Goal: Register for event/course

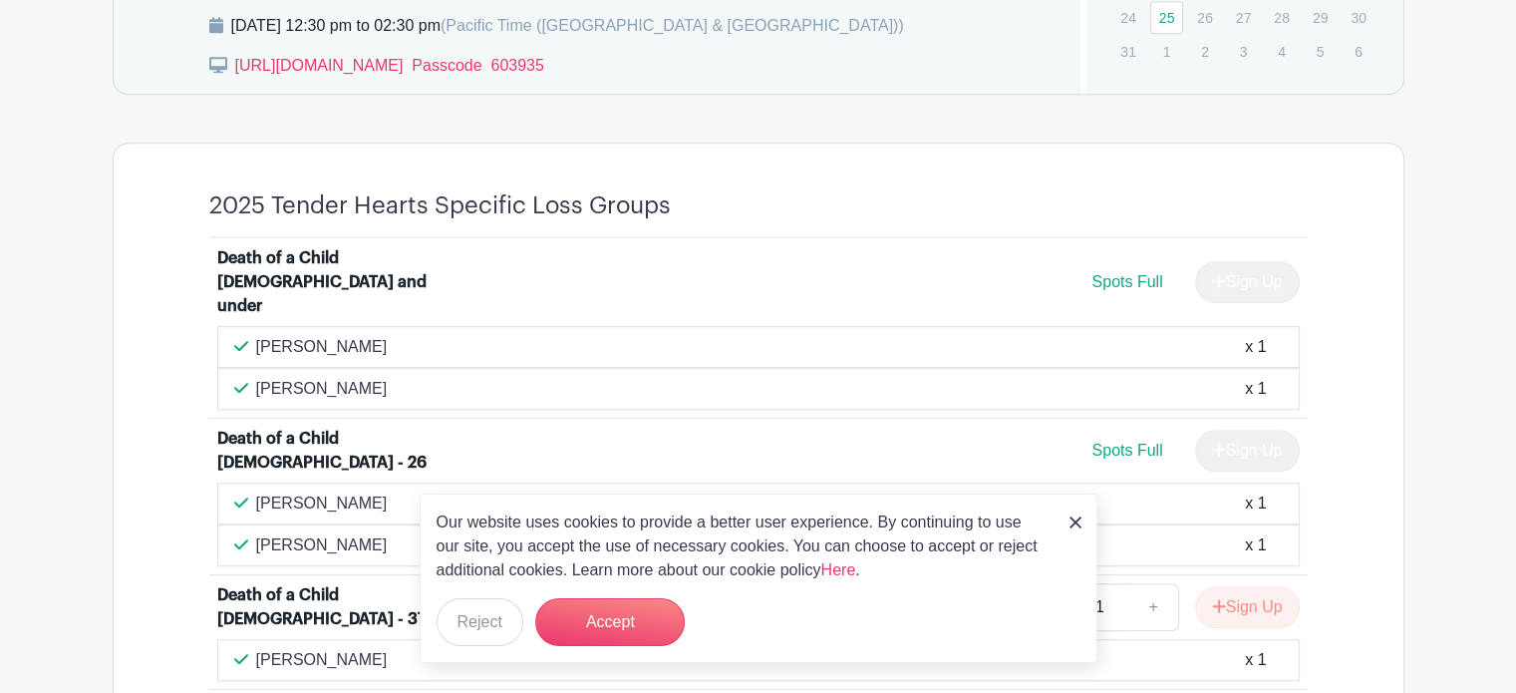
scroll to position [1296, 0]
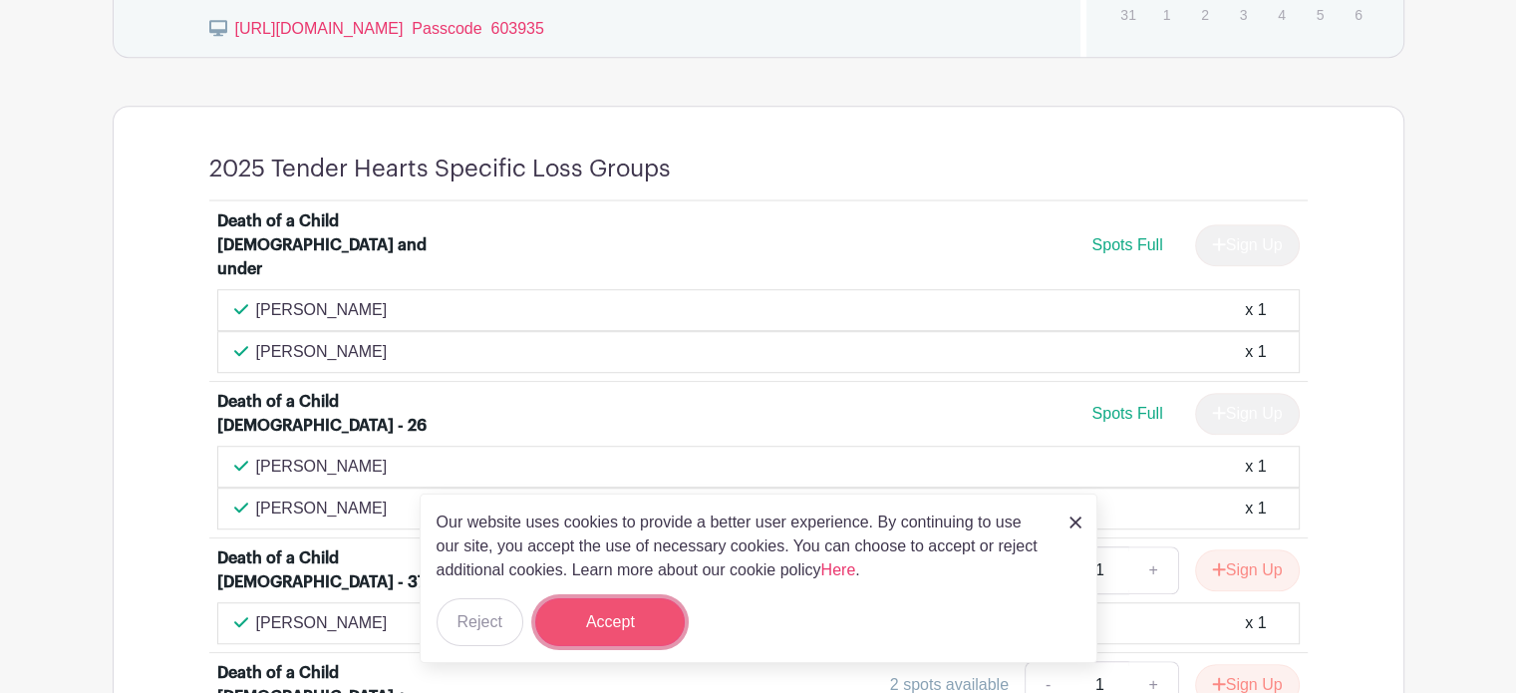
click at [621, 620] on button "Accept" at bounding box center [610, 622] width 150 height 48
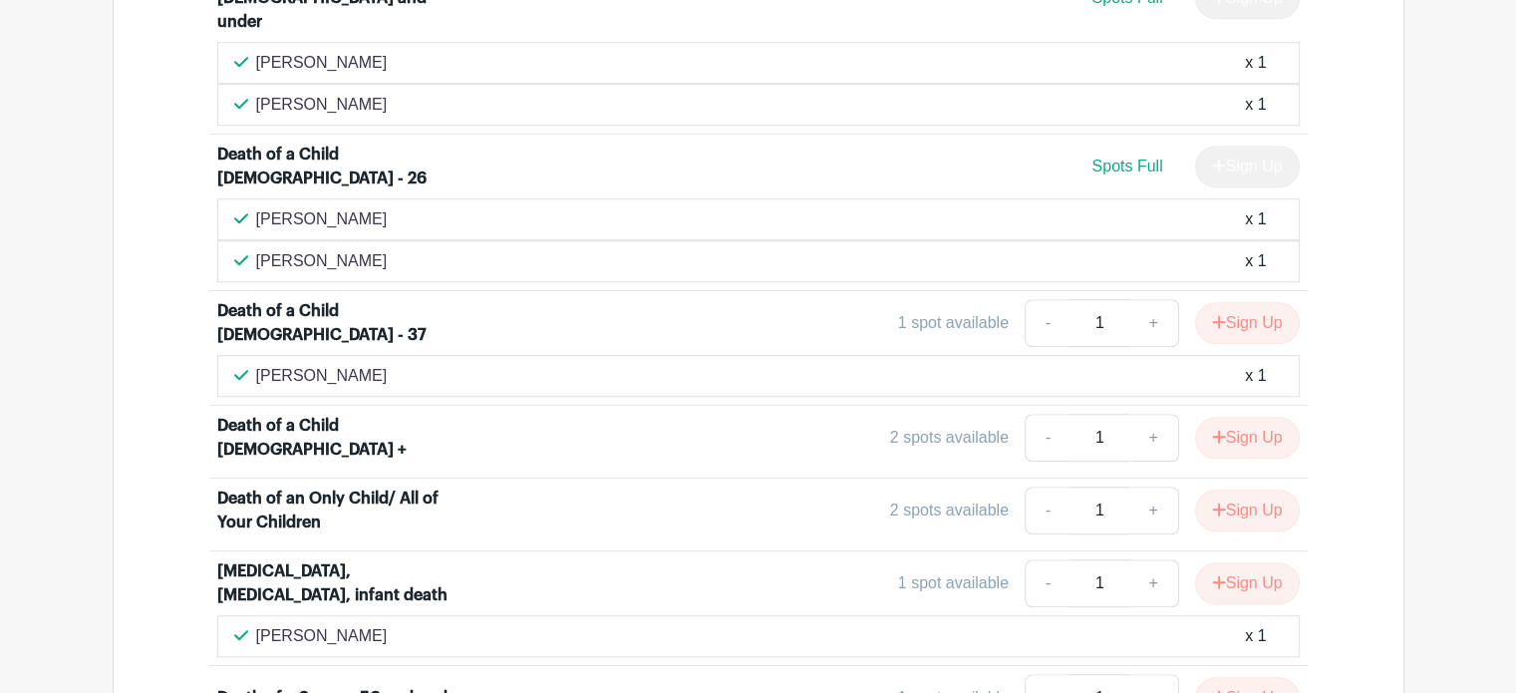
scroll to position [1595, 0]
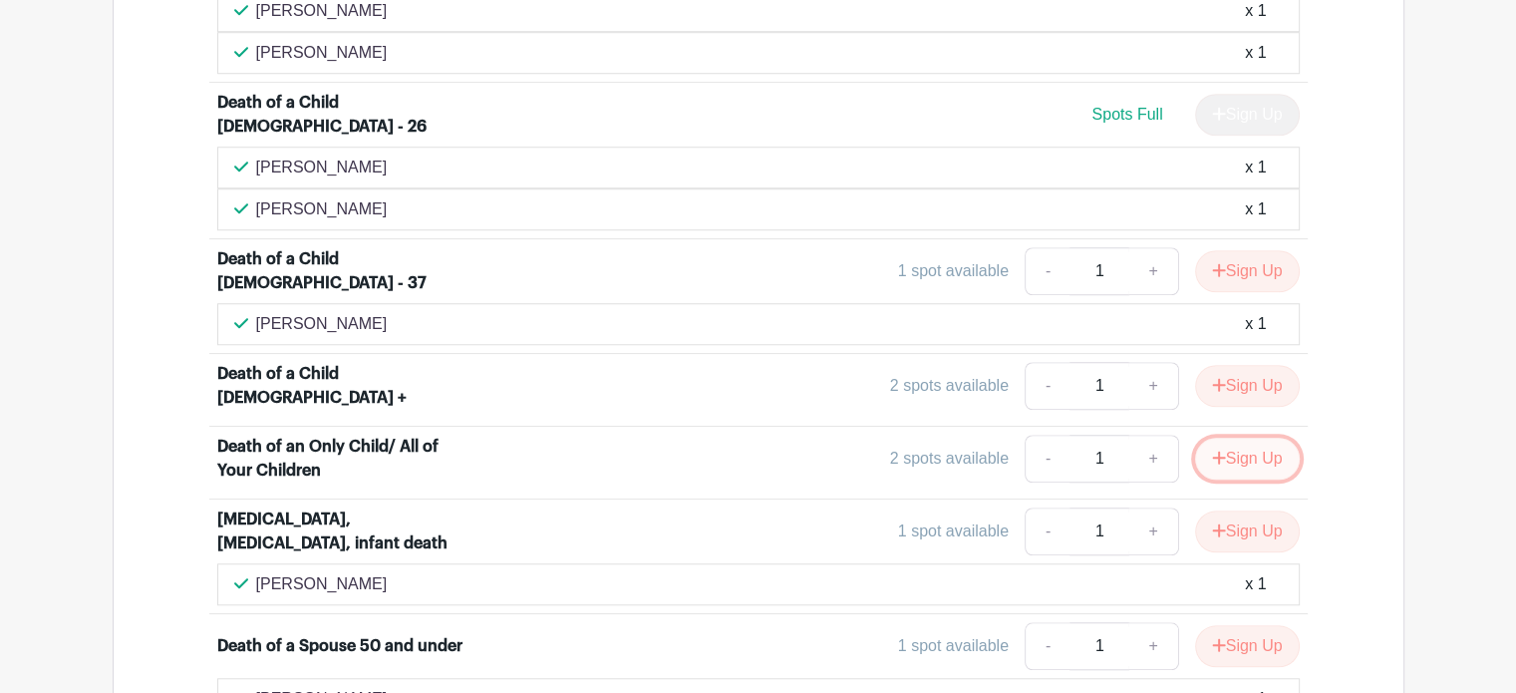
click at [1259, 438] on button "Sign Up" at bounding box center [1247, 459] width 105 height 42
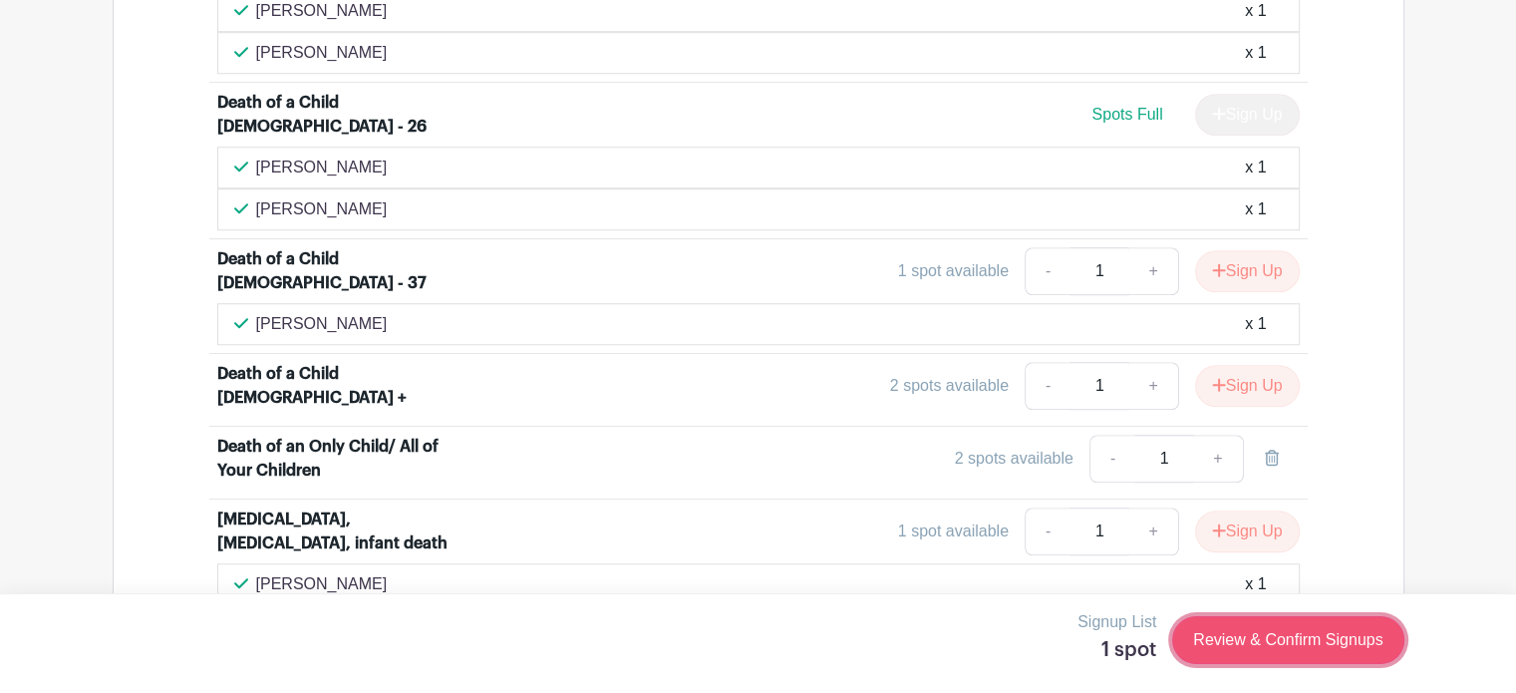
click at [1294, 633] on link "Review & Confirm Signups" at bounding box center [1287, 640] width 231 height 48
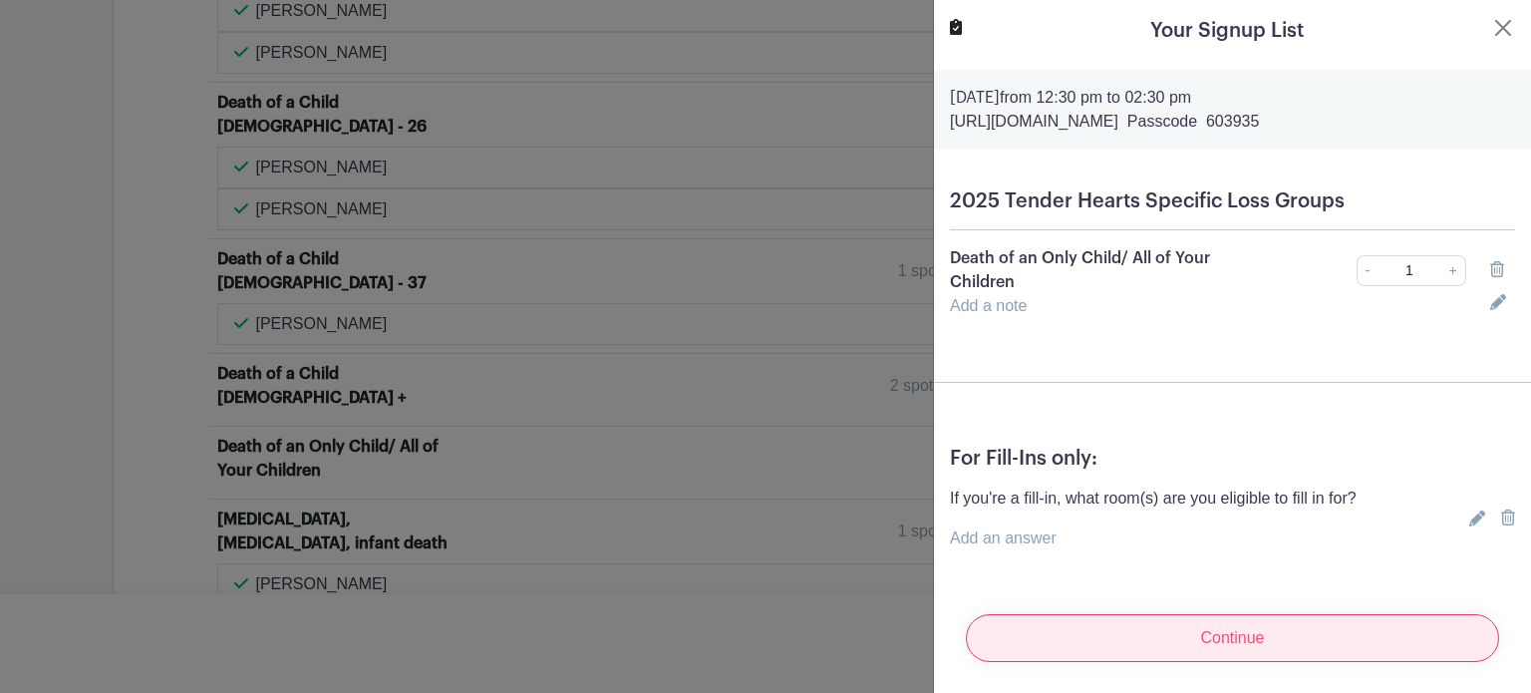
click at [1148, 638] on input "Continue" at bounding box center [1232, 638] width 533 height 48
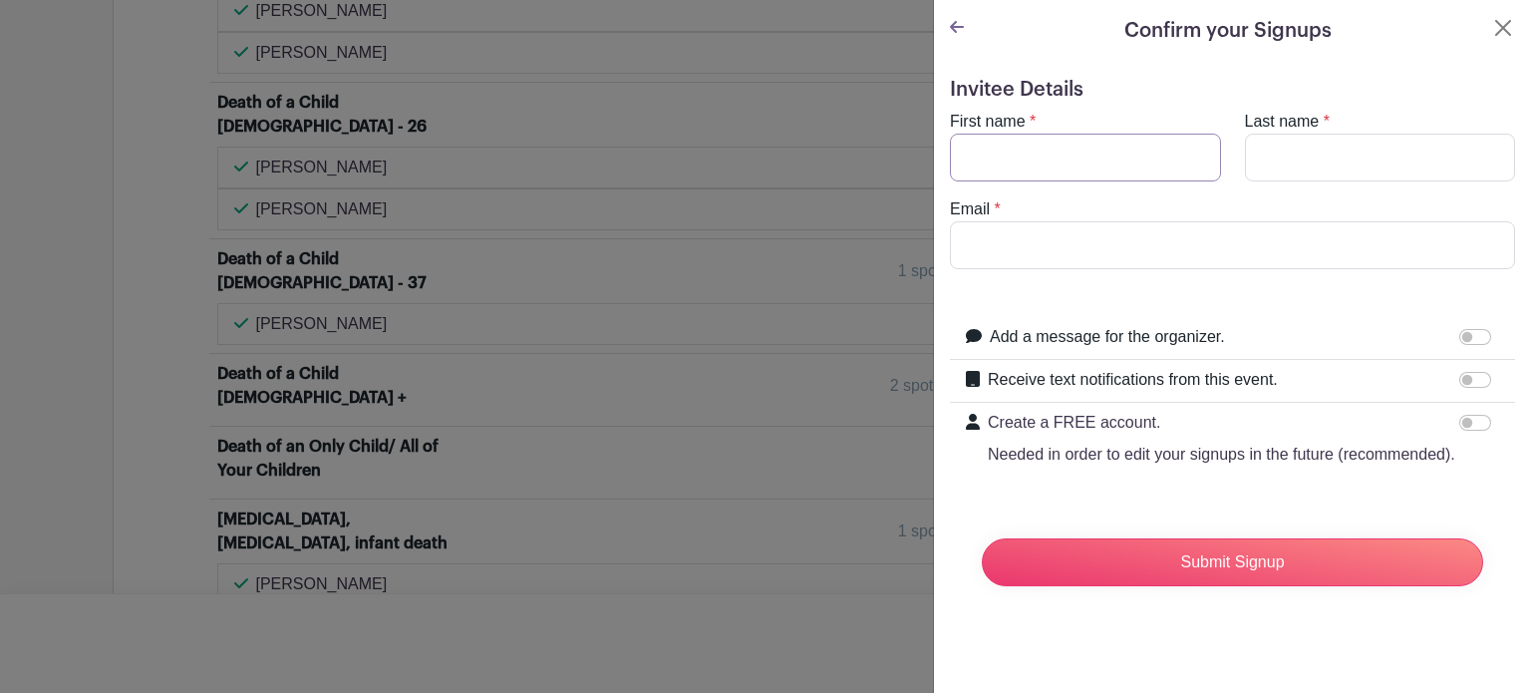
click at [1112, 150] on input "First name" at bounding box center [1085, 158] width 271 height 48
type input "[PERSON_NAME]"
type input "Kaniaupio"
type input "[EMAIL_ADDRESS][DOMAIN_NAME]"
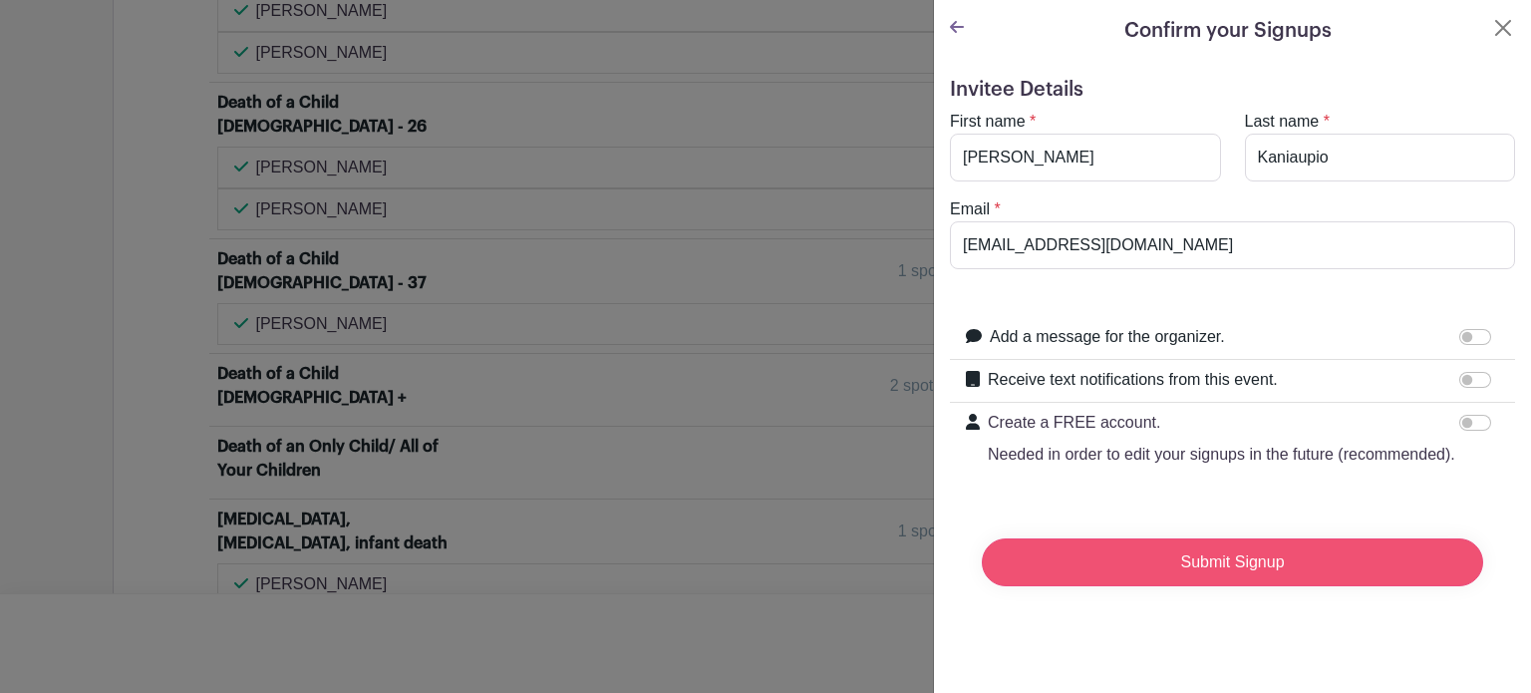
click at [1237, 582] on input "Submit Signup" at bounding box center [1232, 562] width 501 height 48
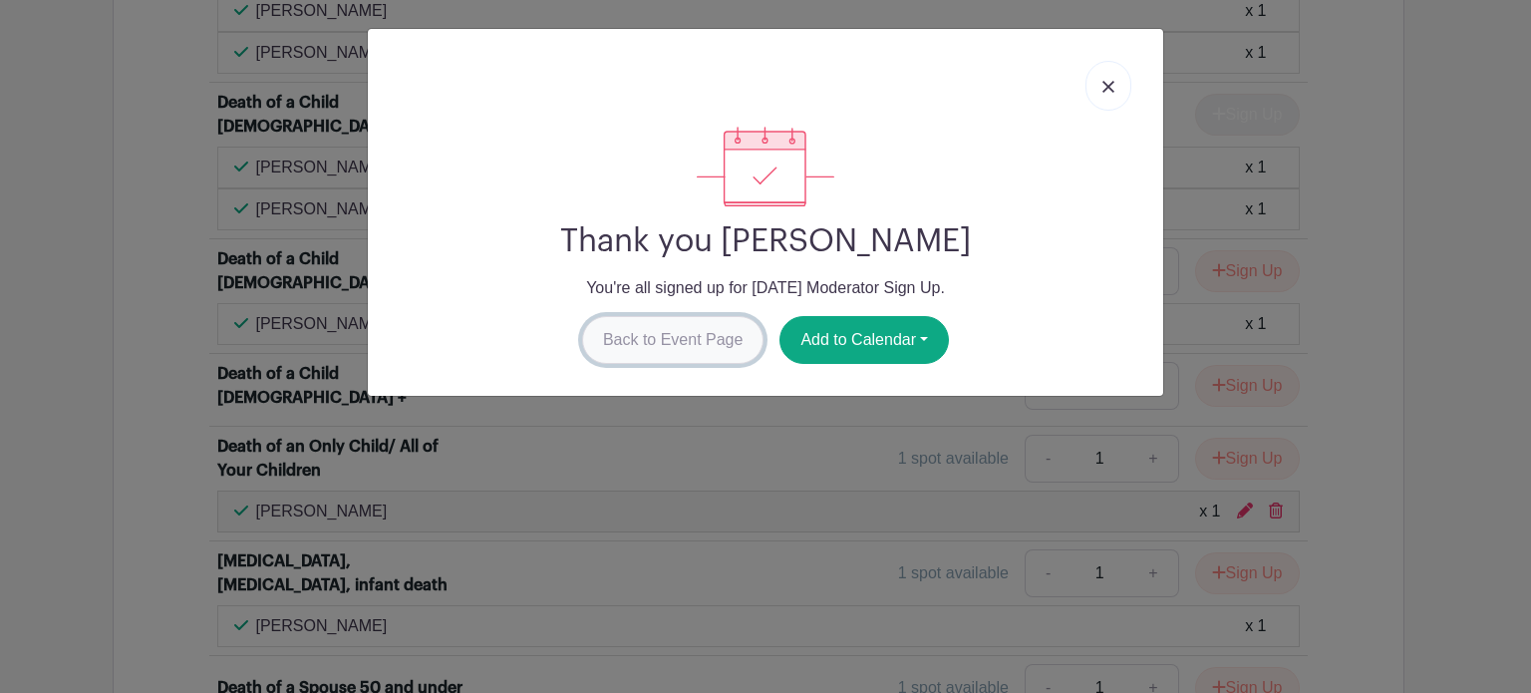
click at [658, 338] on link "Back to Event Page" at bounding box center [673, 340] width 182 height 48
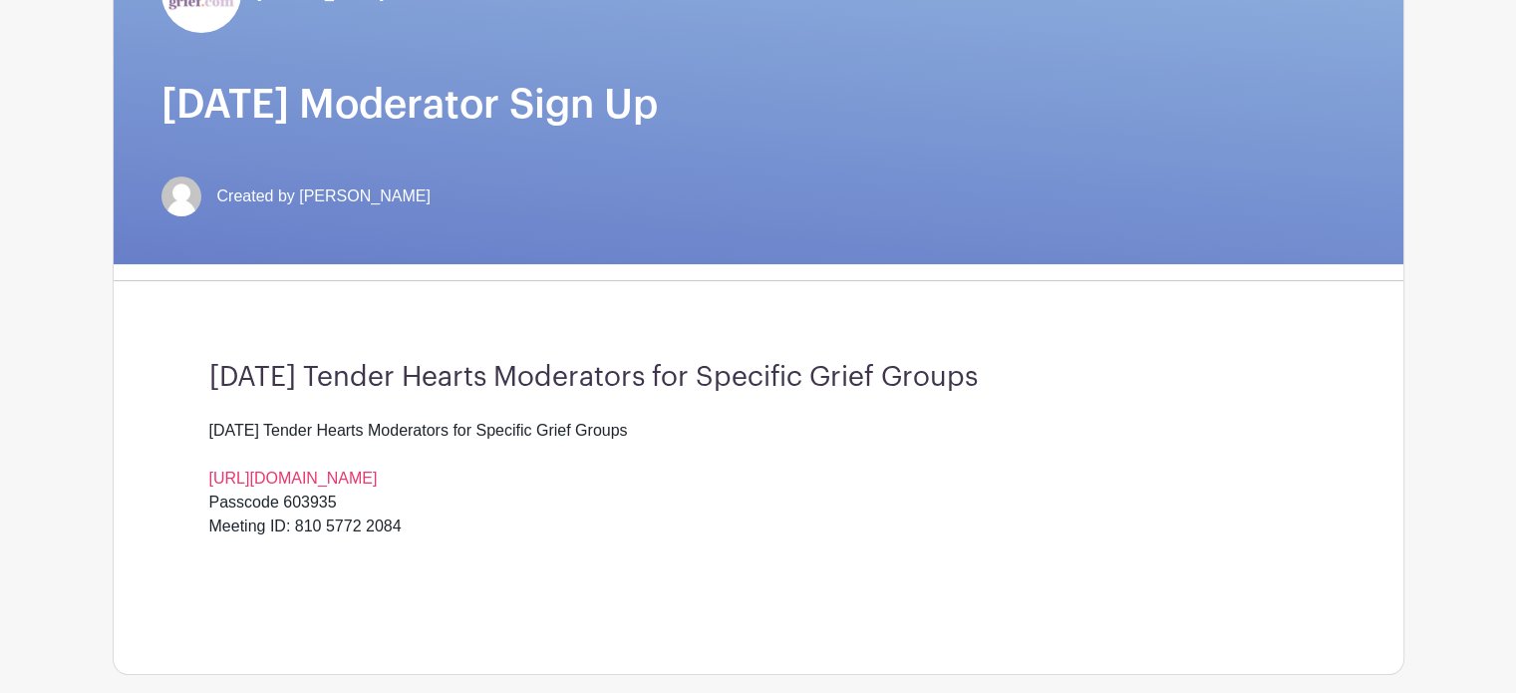
scroll to position [0, 0]
